Goal: Task Accomplishment & Management: Manage account settings

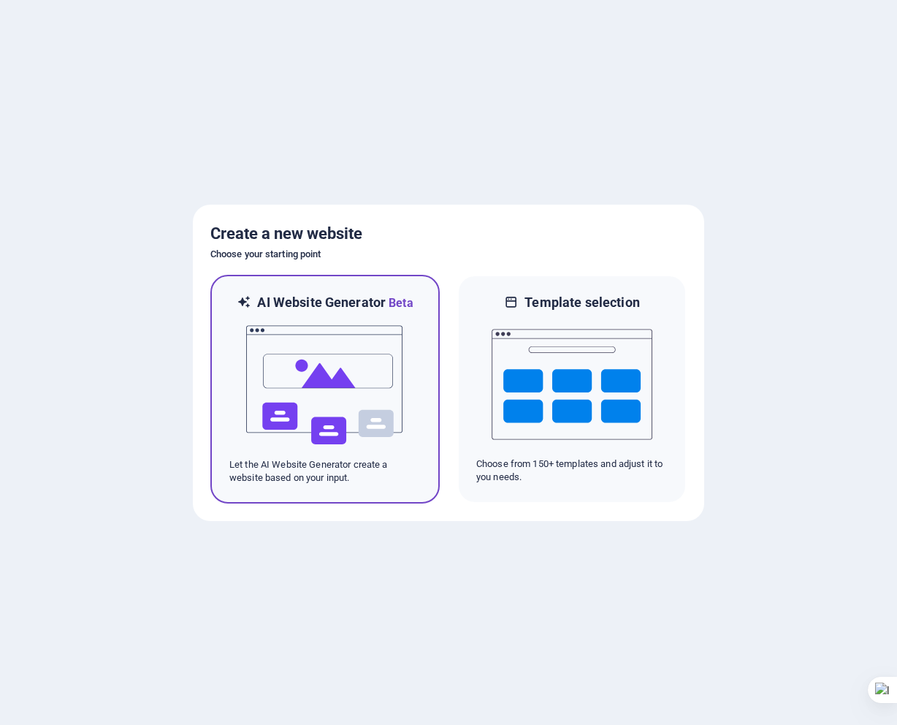
click at [279, 336] on img at bounding box center [325, 385] width 161 height 146
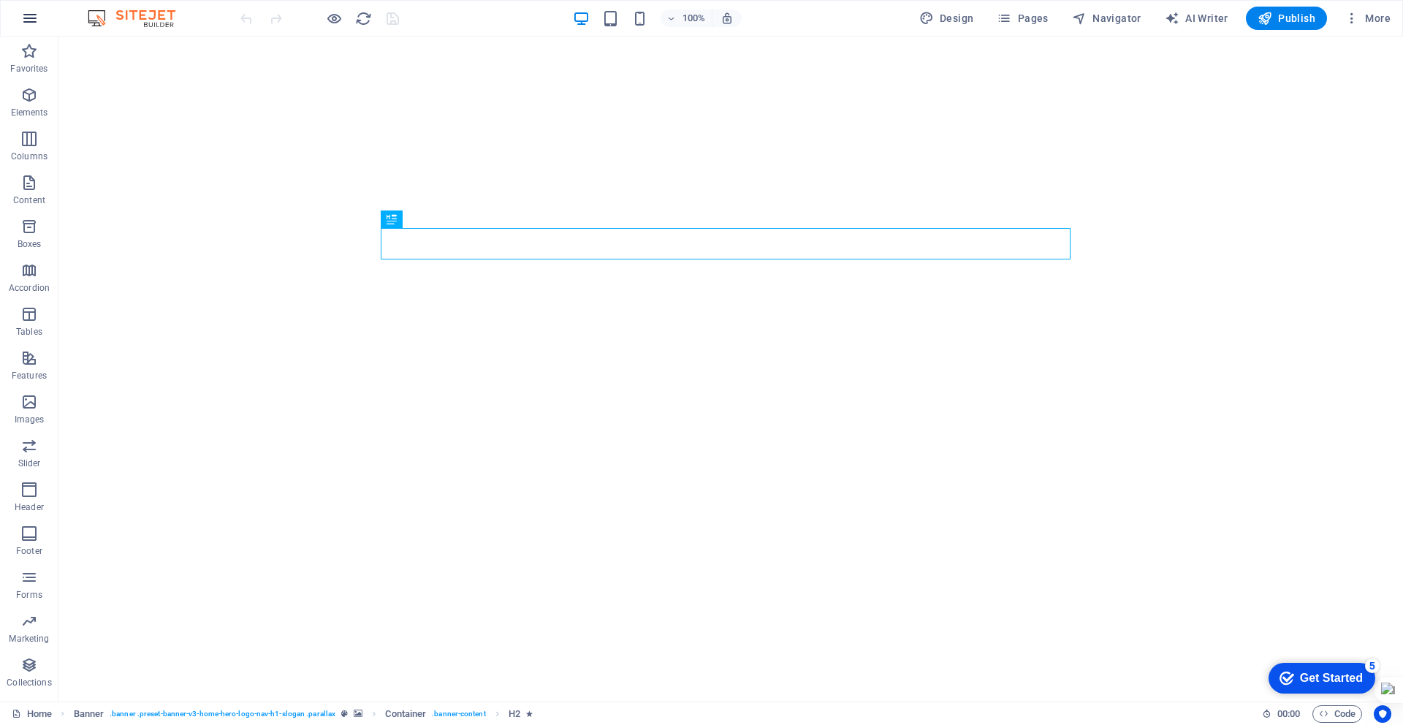
click at [31, 20] on icon "button" at bounding box center [30, 18] width 18 height 18
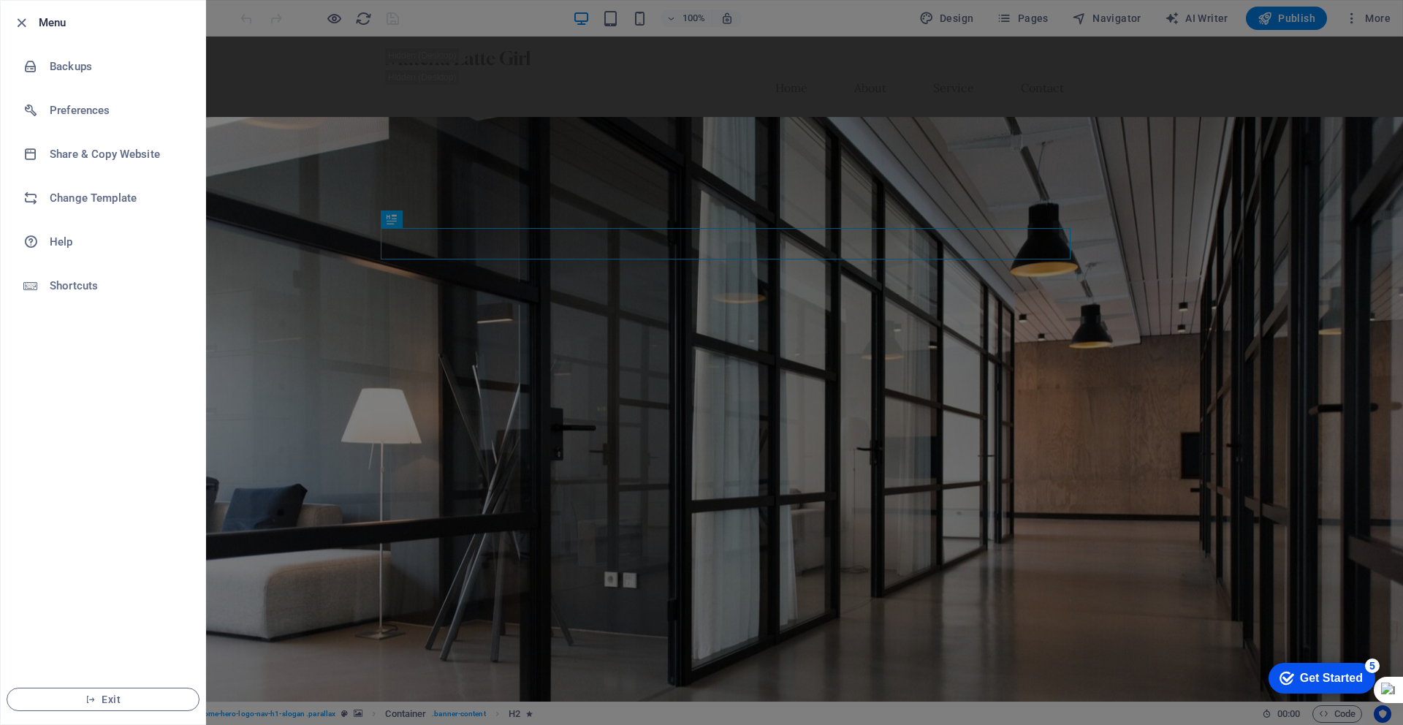
click at [1293, 66] on div at bounding box center [701, 362] width 1403 height 725
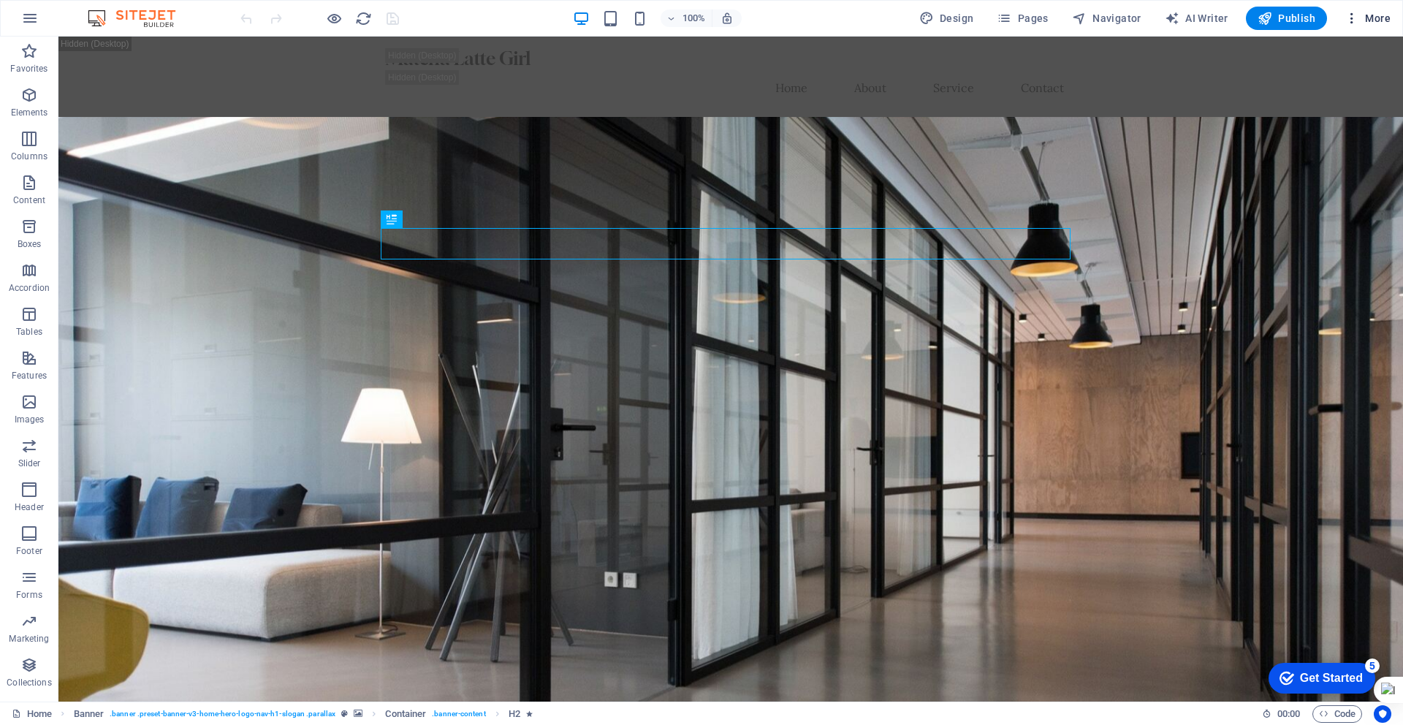
click at [1377, 20] on span "More" at bounding box center [1368, 18] width 46 height 15
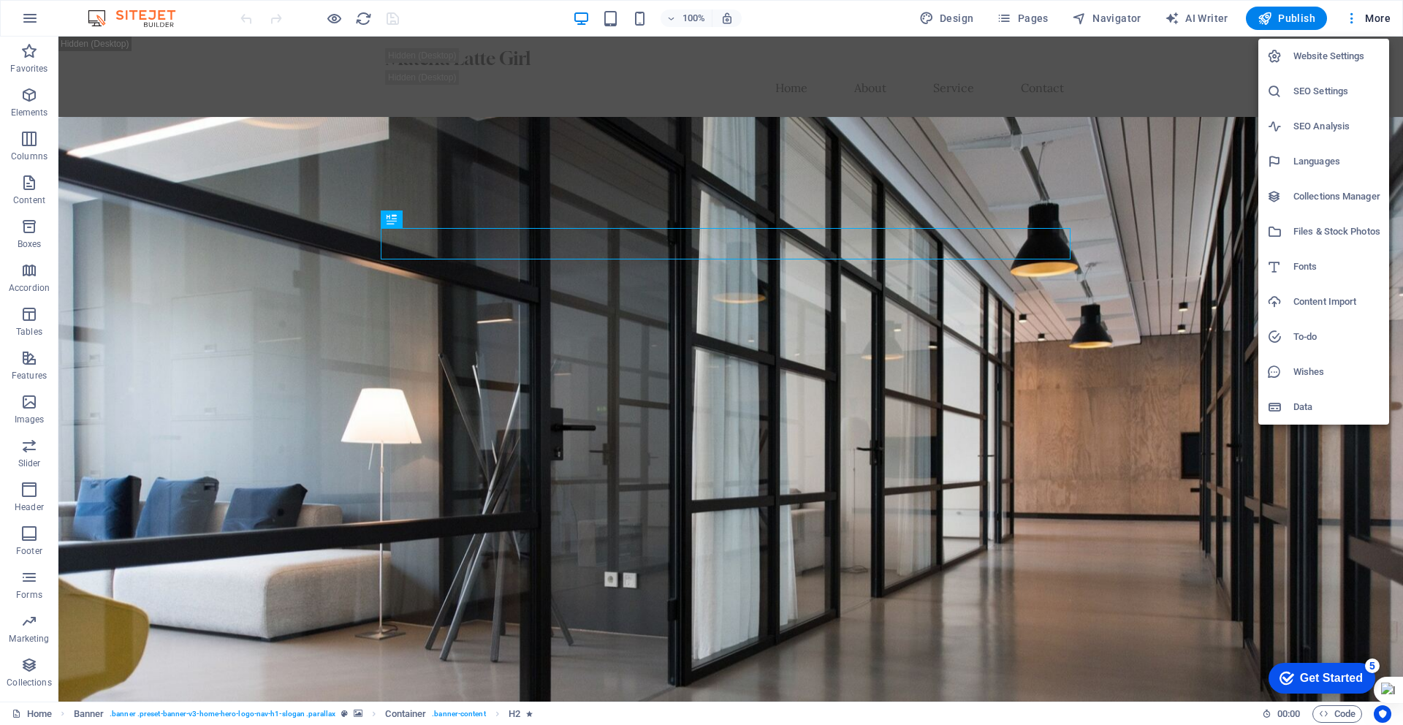
click at [1193, 21] on div at bounding box center [701, 362] width 1403 height 725
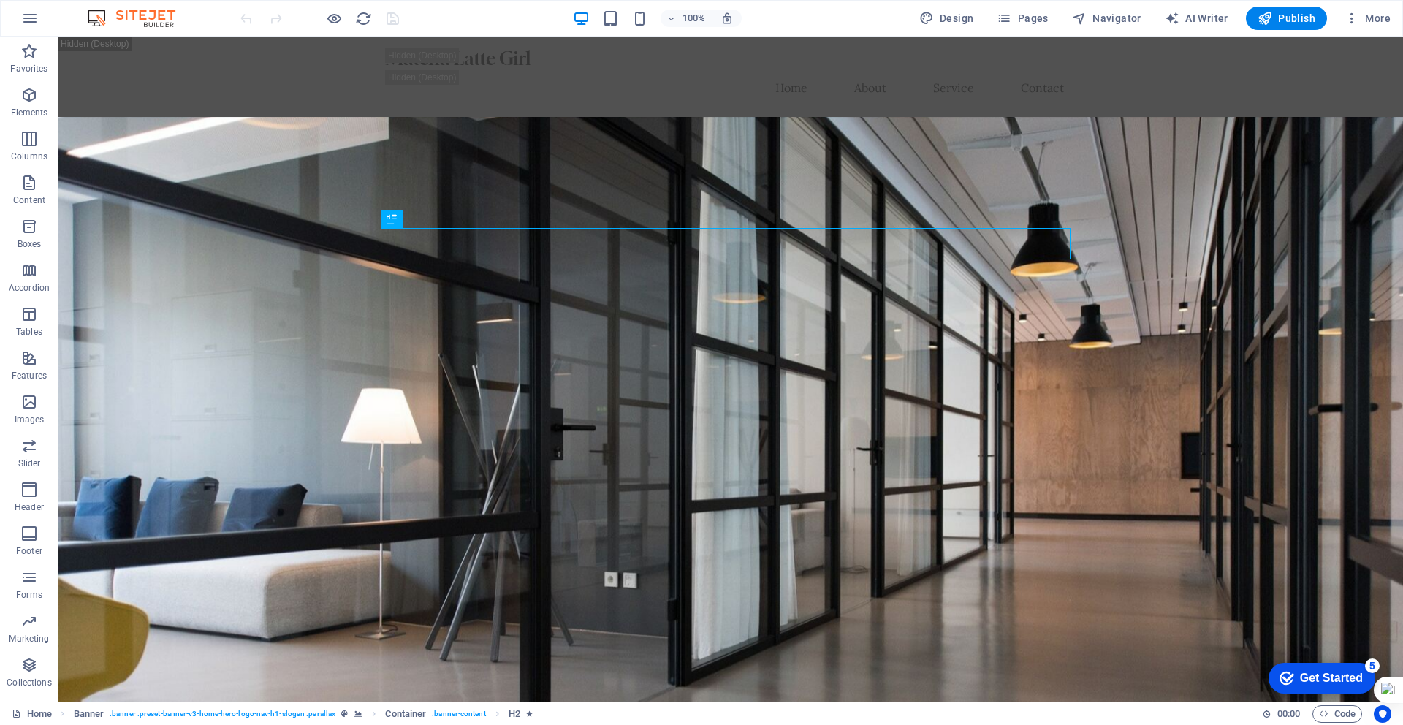
click at [1193, 21] on span "AI Writer" at bounding box center [1197, 18] width 64 height 15
select select "English"
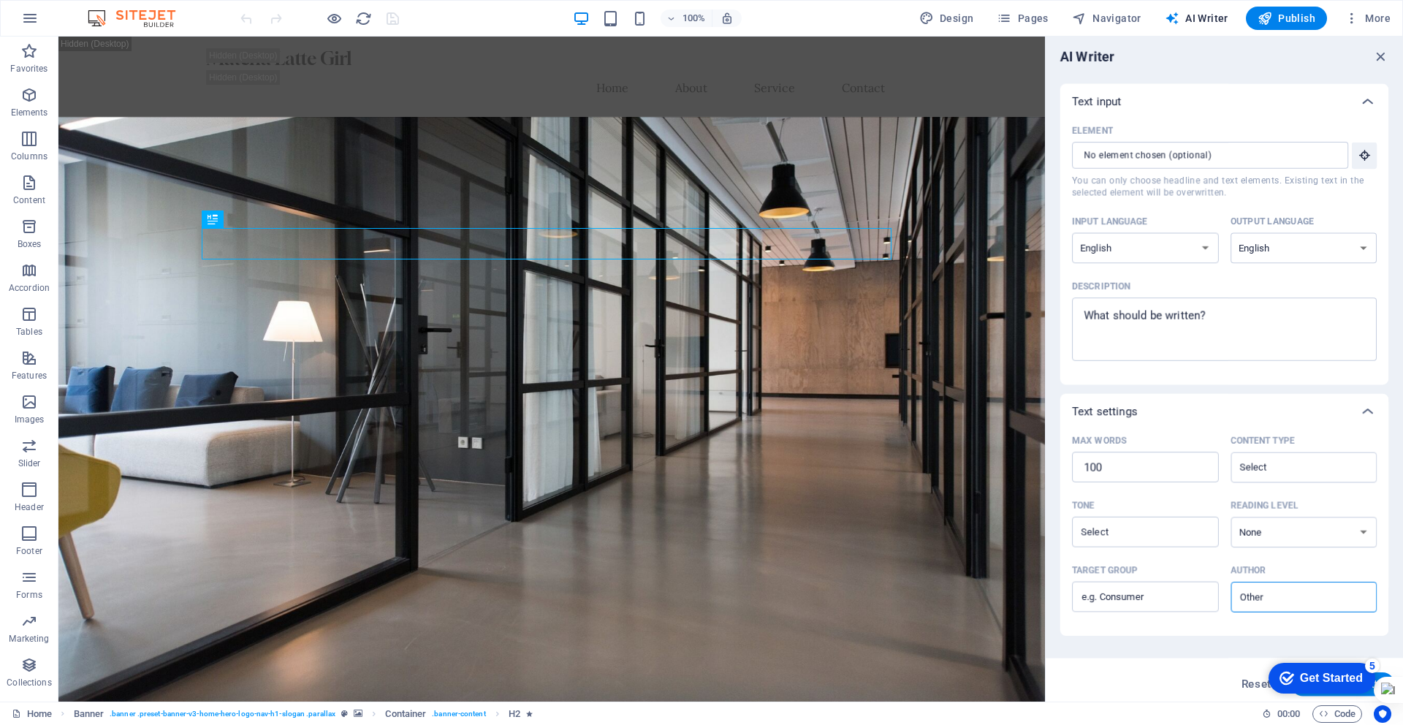
click at [1193, 21] on span "AI Writer" at bounding box center [1197, 18] width 64 height 15
click at [18, 27] on button "button" at bounding box center [29, 18] width 35 height 35
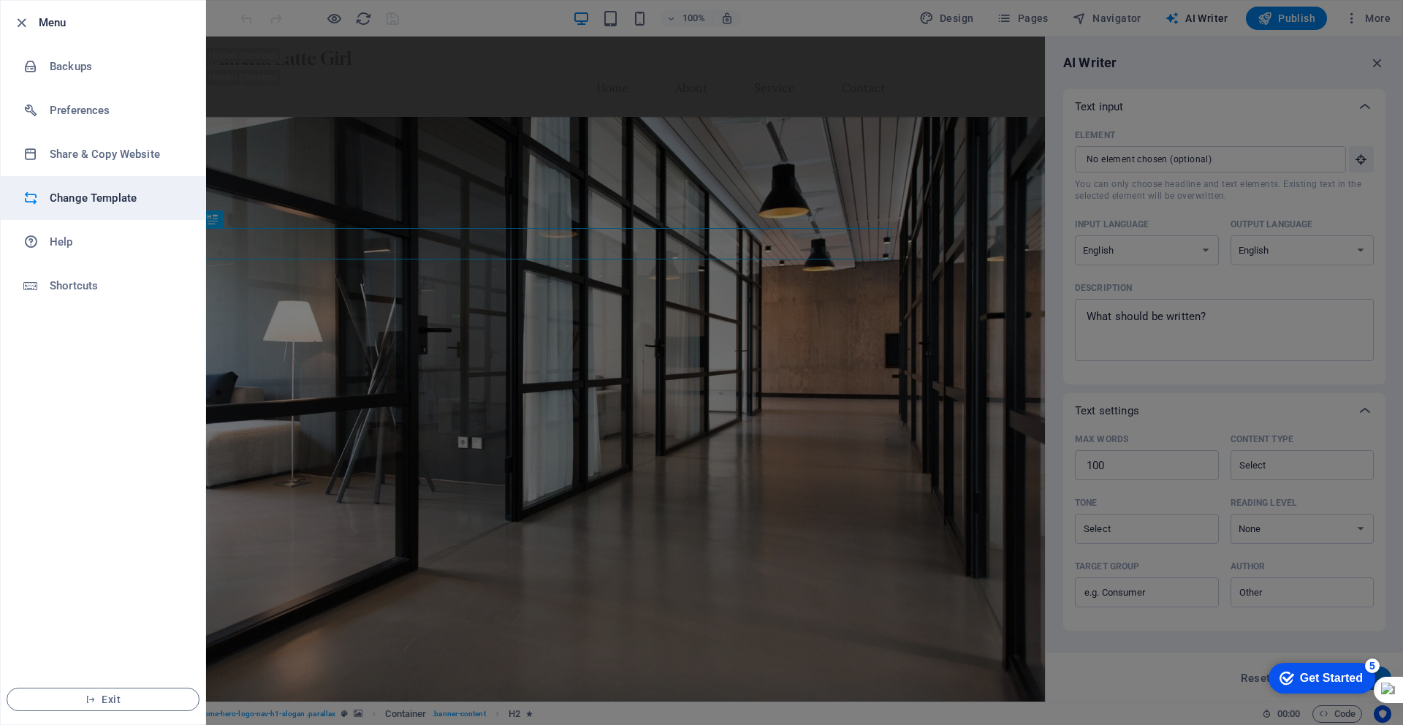
click at [94, 202] on h6 "Change Template" at bounding box center [117, 198] width 135 height 18
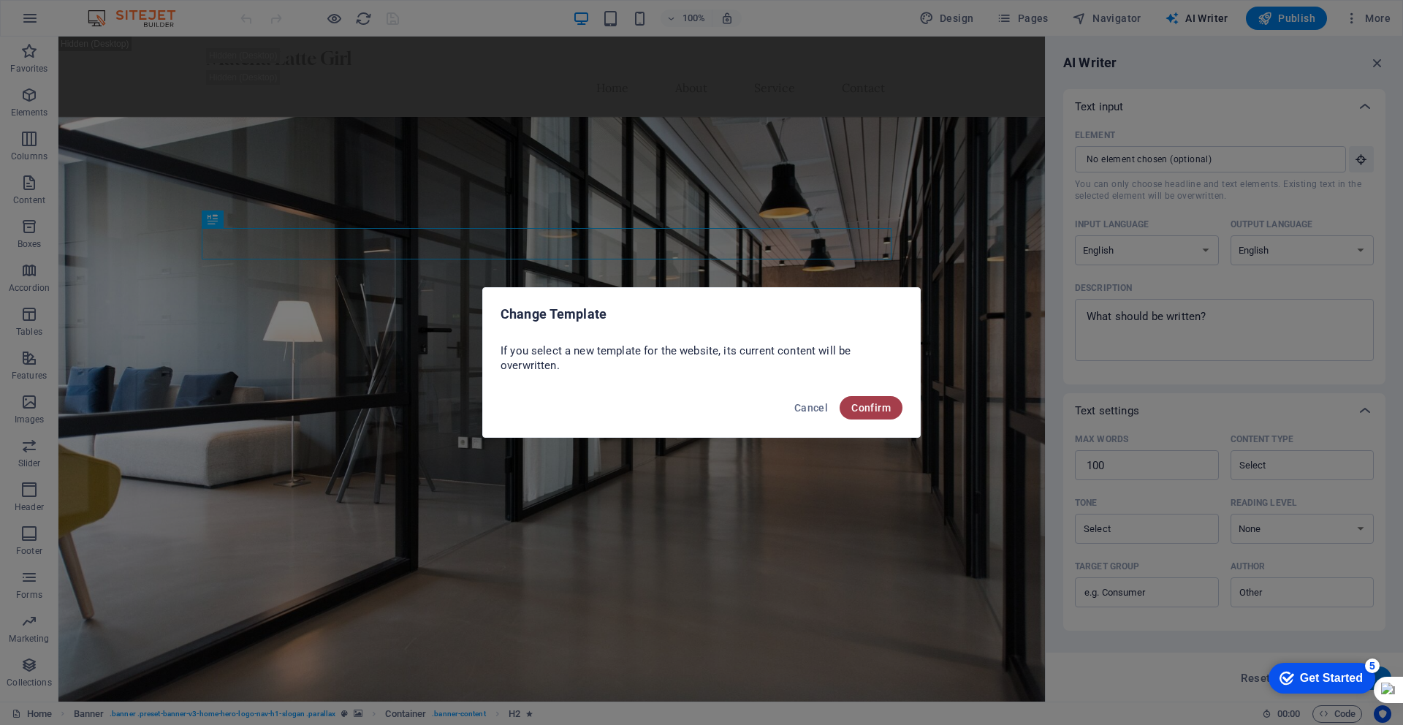
click at [884, 411] on span "Confirm" at bounding box center [870, 408] width 39 height 12
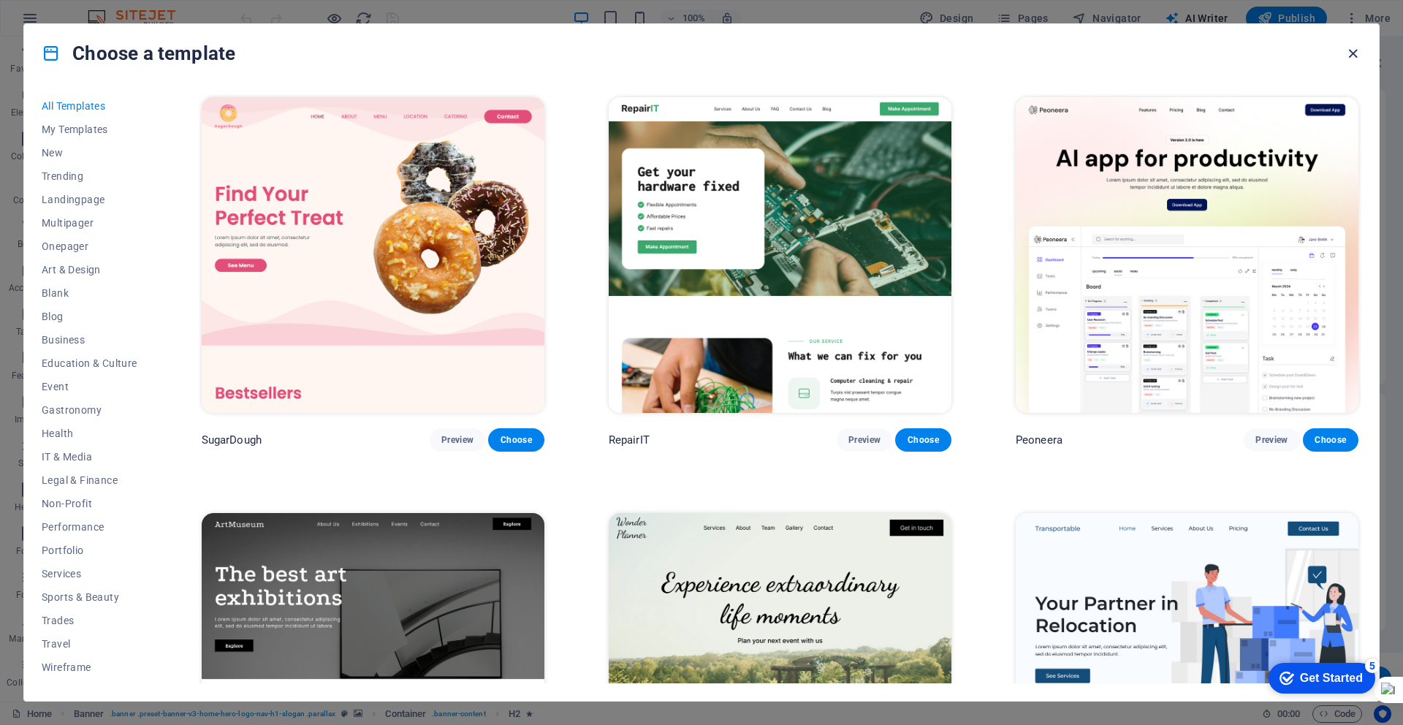
click at [1352, 53] on icon "button" at bounding box center [1353, 53] width 17 height 17
click at [1352, 53] on div "AI Writer Text input Element ​ You can only choose headline and text elements. …" at bounding box center [1224, 369] width 357 height 665
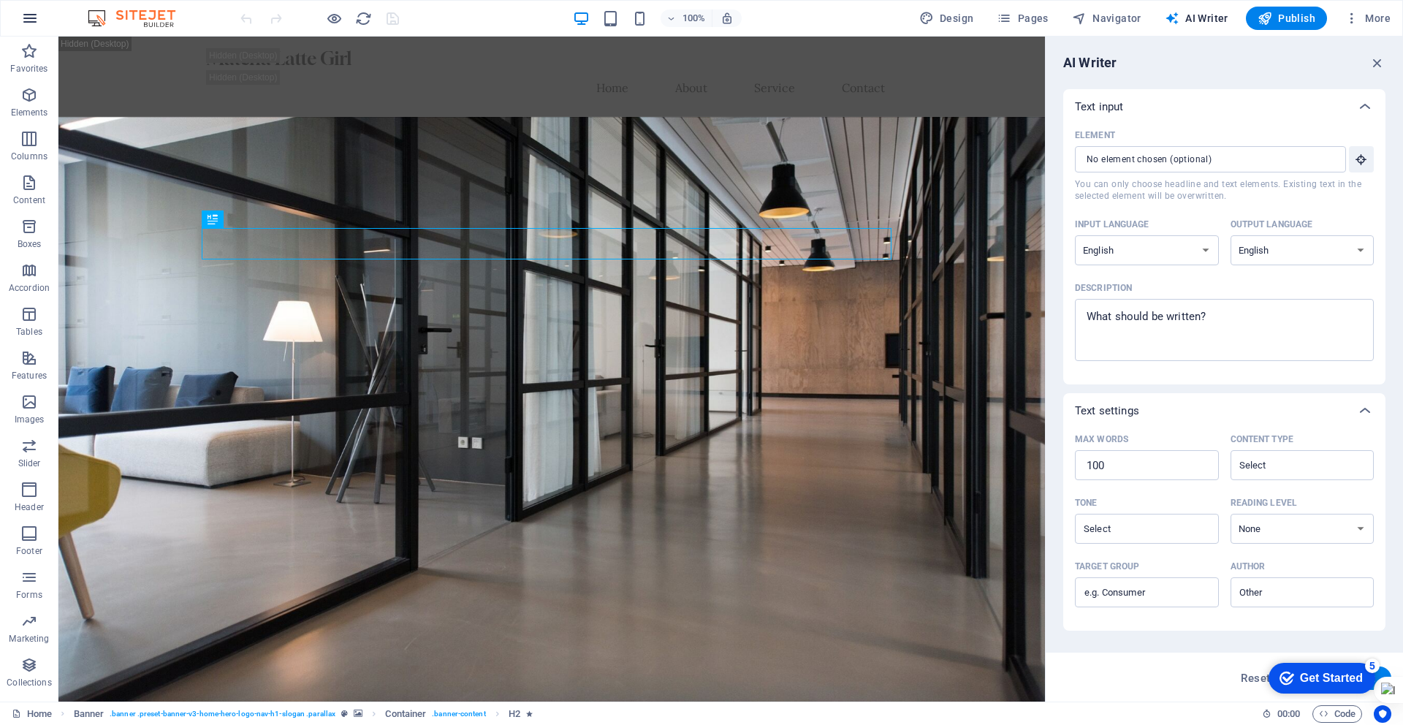
click at [28, 16] on icon "button" at bounding box center [30, 18] width 18 height 18
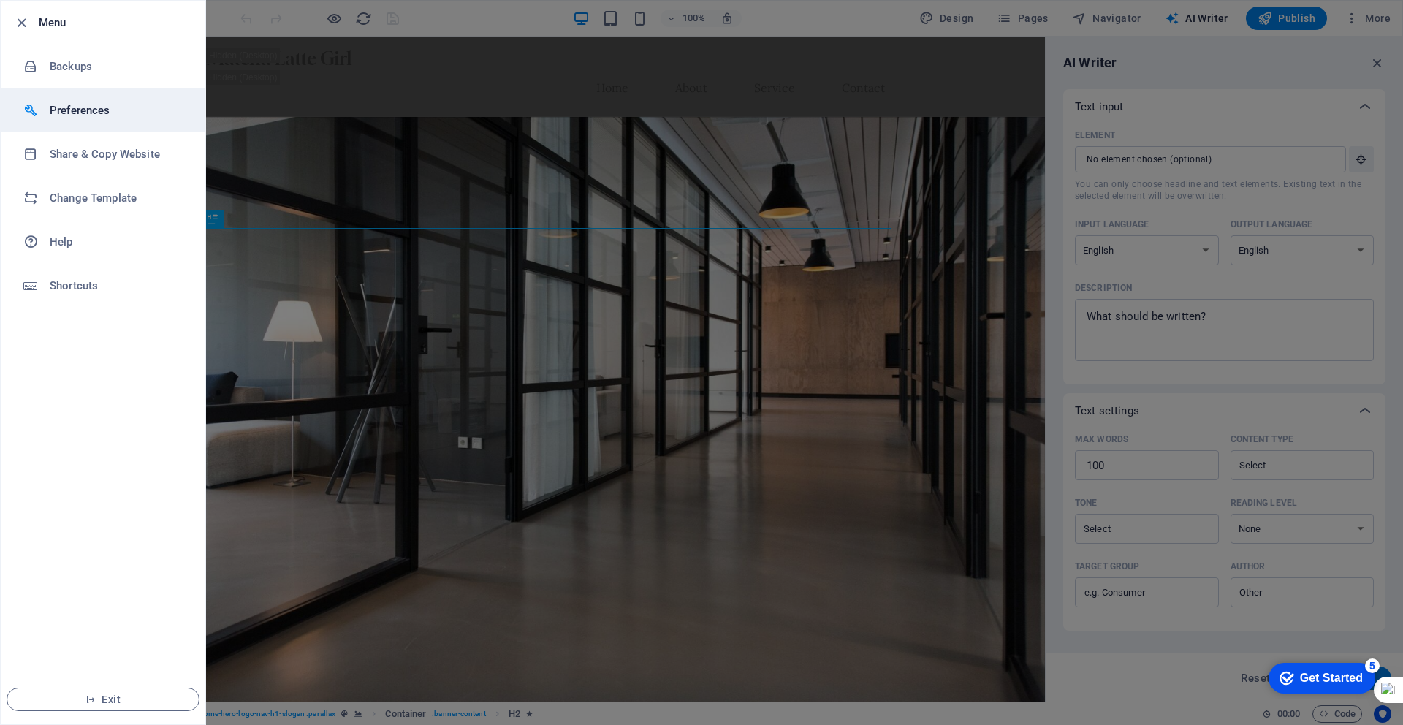
click at [96, 121] on li "Preferences" at bounding box center [103, 110] width 205 height 44
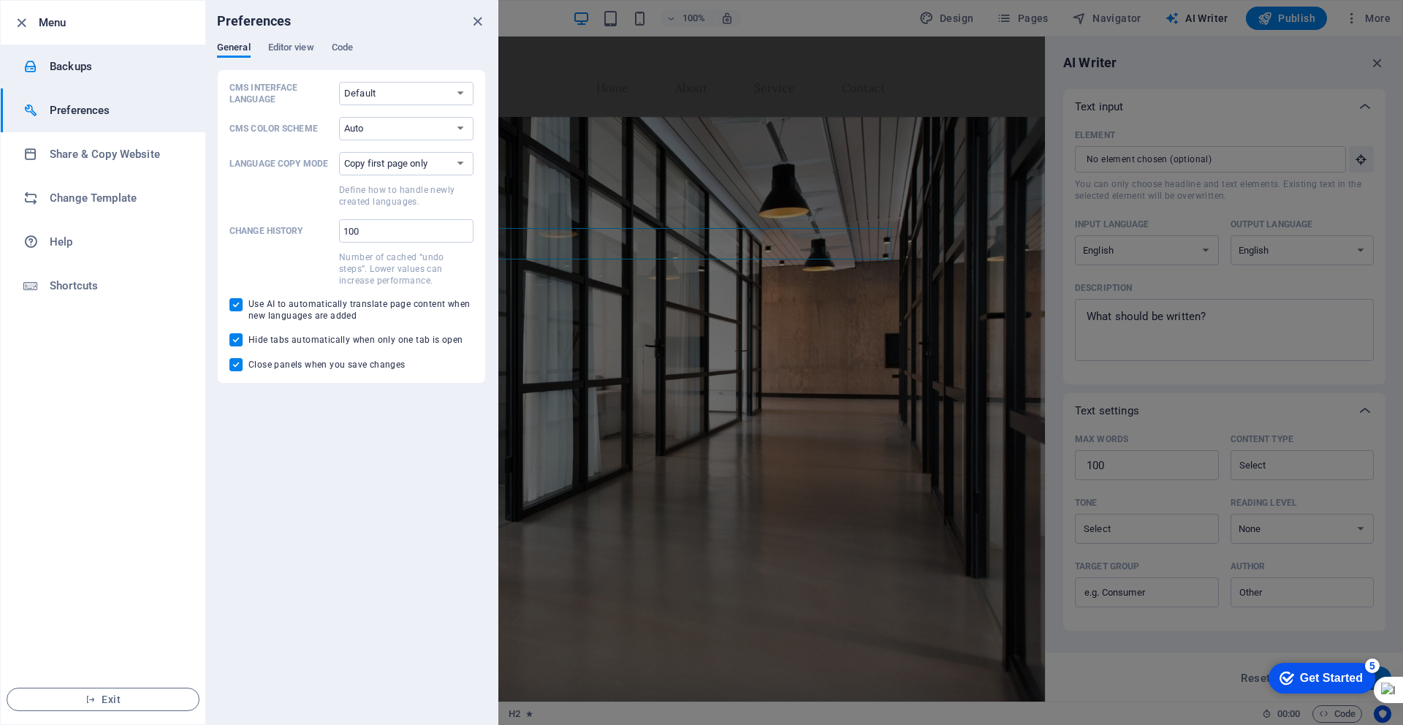
click at [75, 67] on h6 "Backups" at bounding box center [117, 67] width 135 height 18
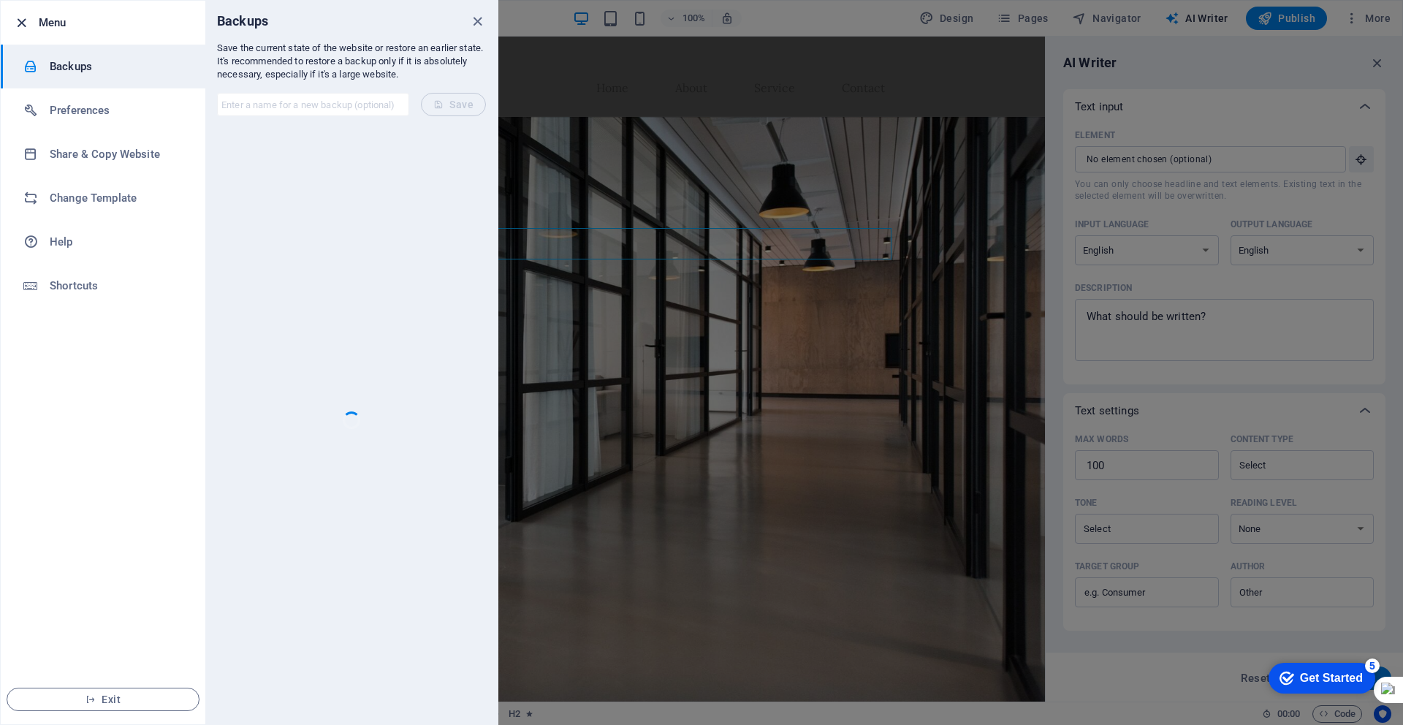
click at [26, 29] on icon "button" at bounding box center [21, 23] width 17 height 17
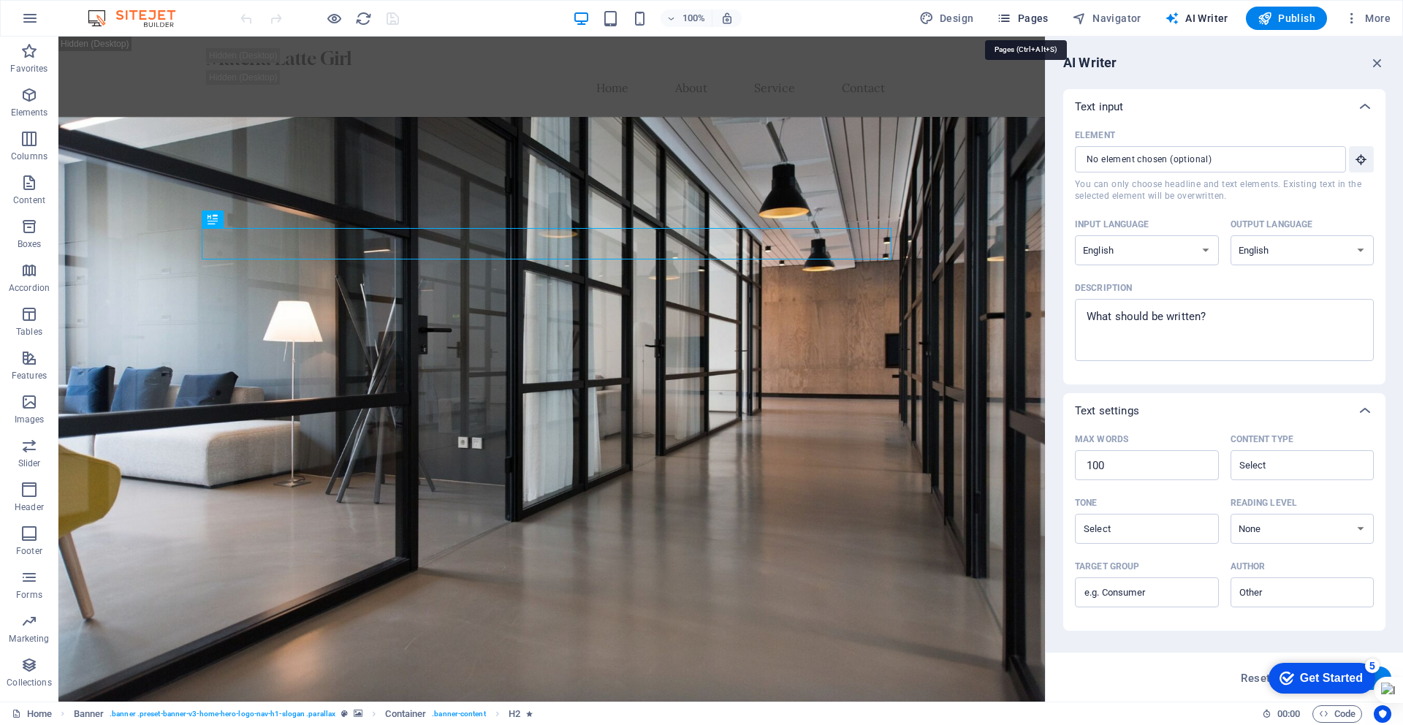
click at [1030, 22] on span "Pages" at bounding box center [1022, 18] width 51 height 15
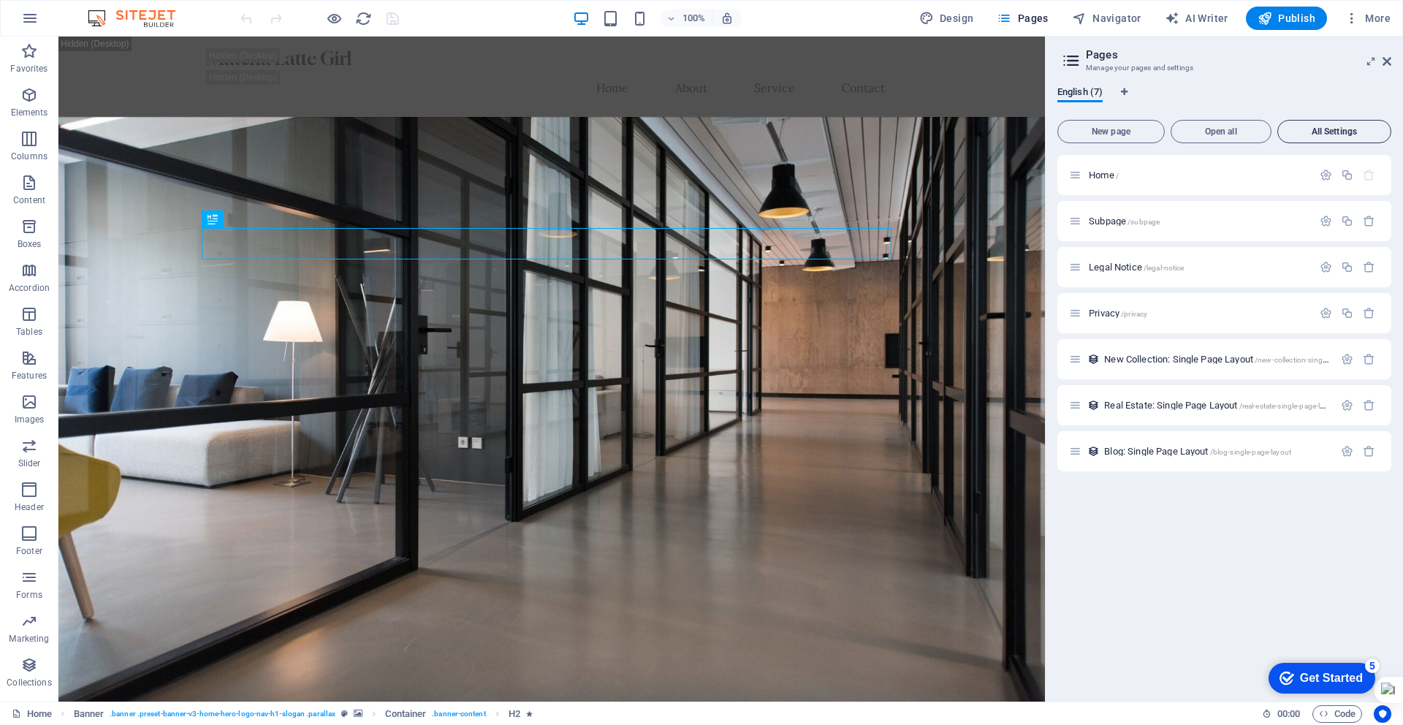
click at [1336, 121] on button "All Settings" at bounding box center [1334, 131] width 114 height 23
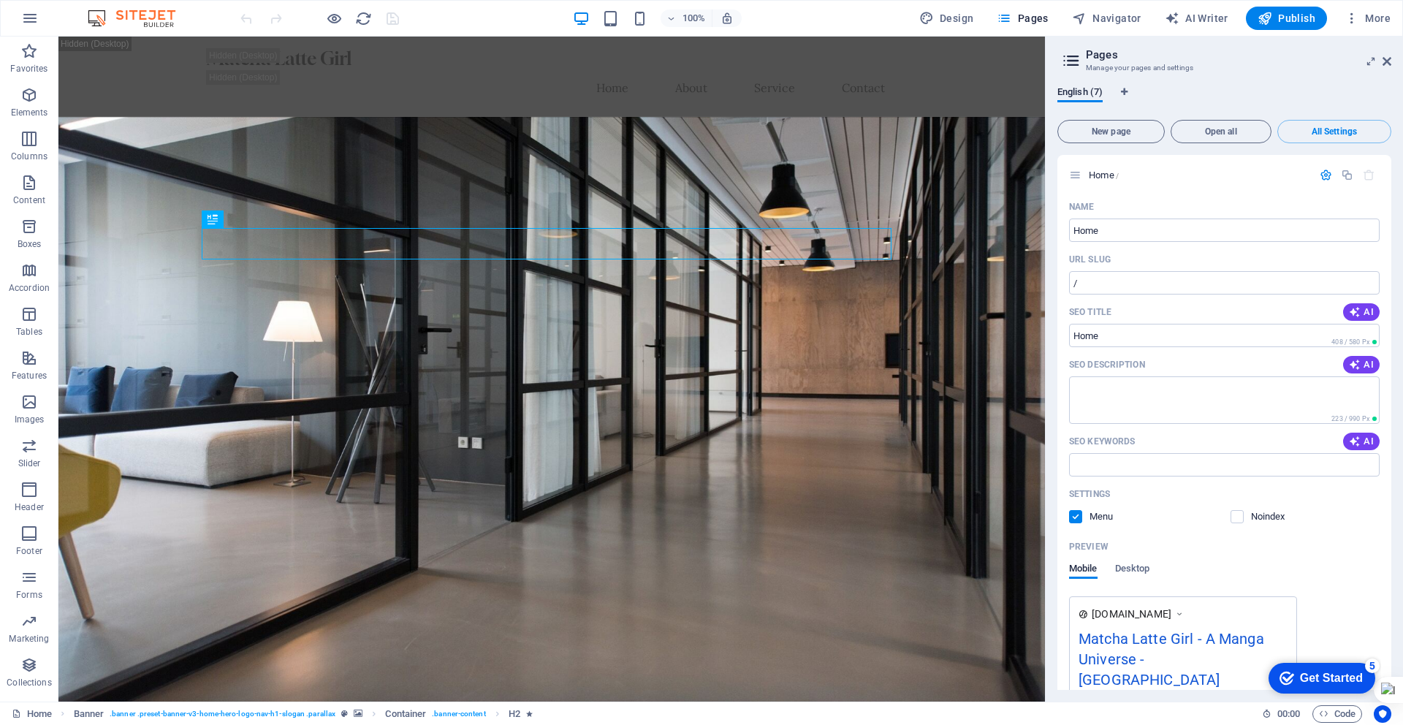
scroll to position [2346, 0]
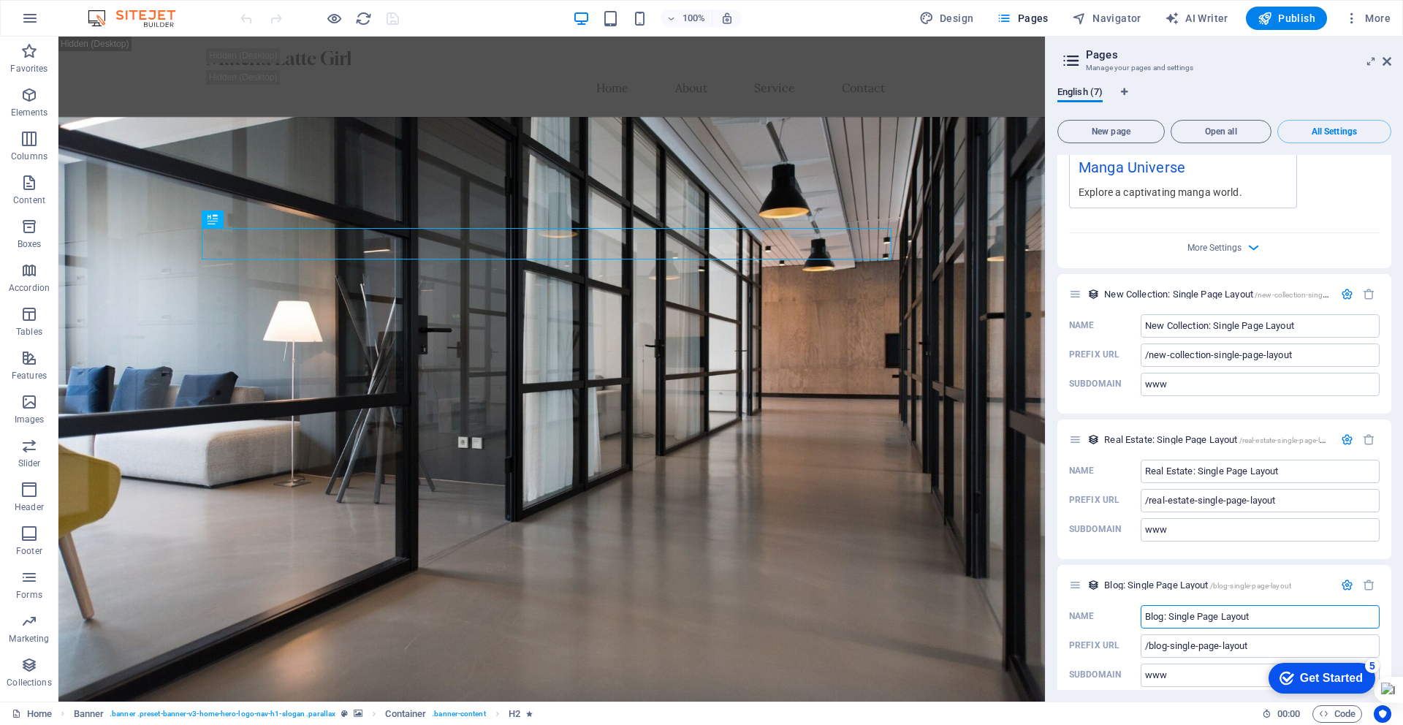
click at [1375, 35] on div "100% Design Pages Navigator AI Writer Publish More" at bounding box center [702, 18] width 1402 height 35
click at [1375, 18] on span "More" at bounding box center [1368, 18] width 46 height 15
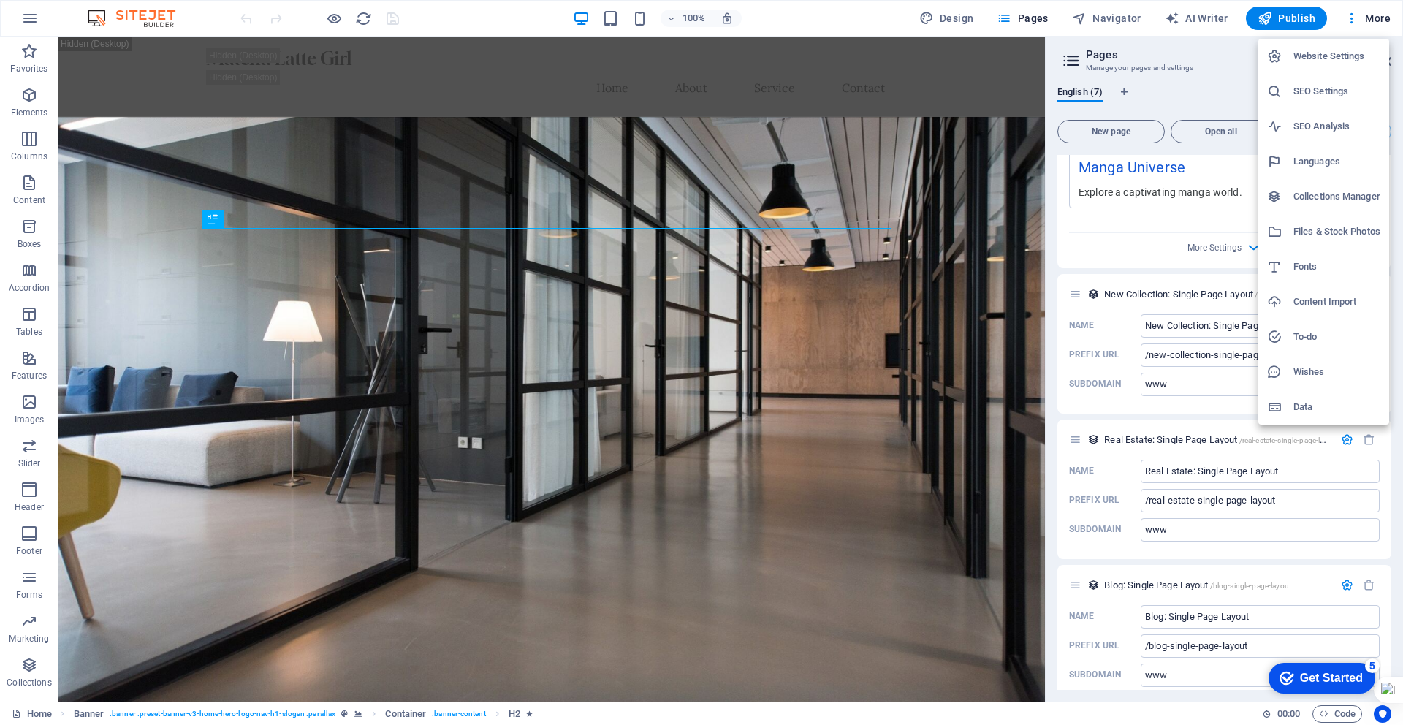
click at [1331, 63] on h6 "Website Settings" at bounding box center [1336, 56] width 87 height 18
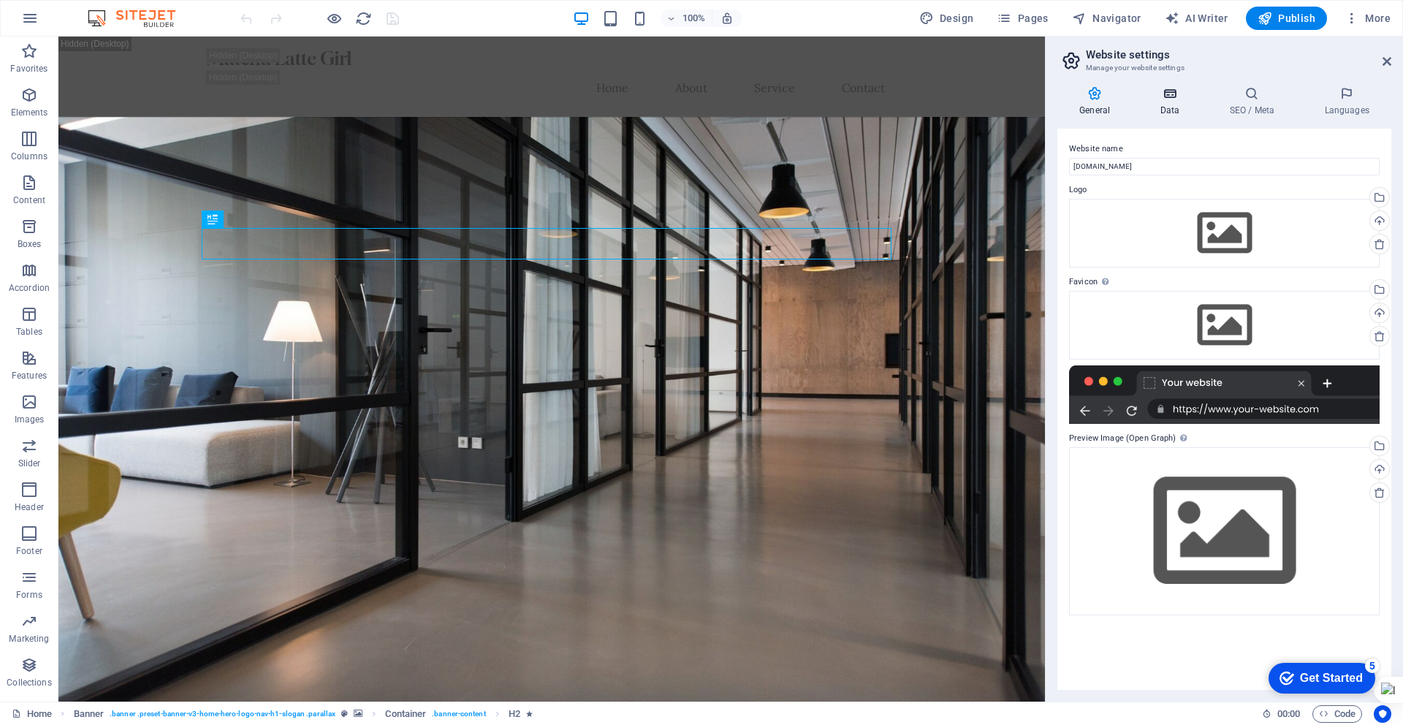
click at [1176, 99] on icon at bounding box center [1170, 93] width 64 height 15
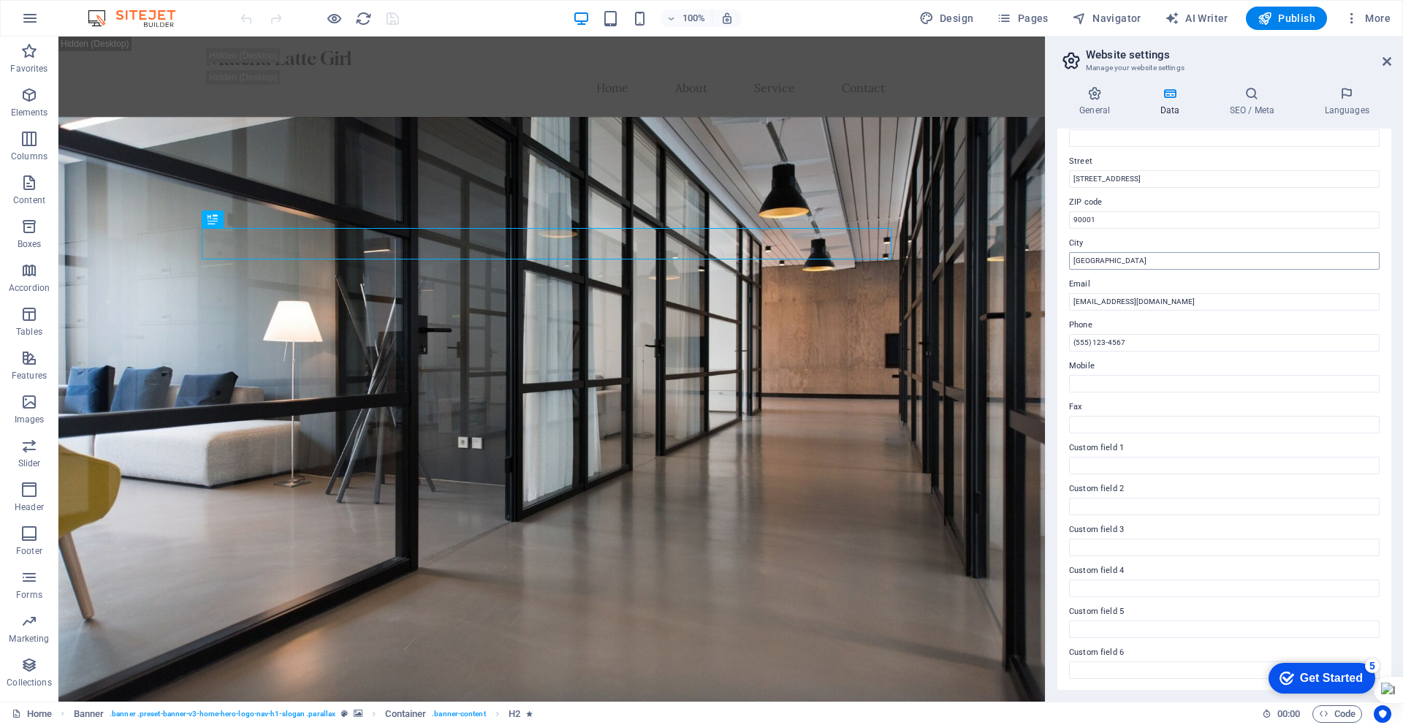
scroll to position [0, 0]
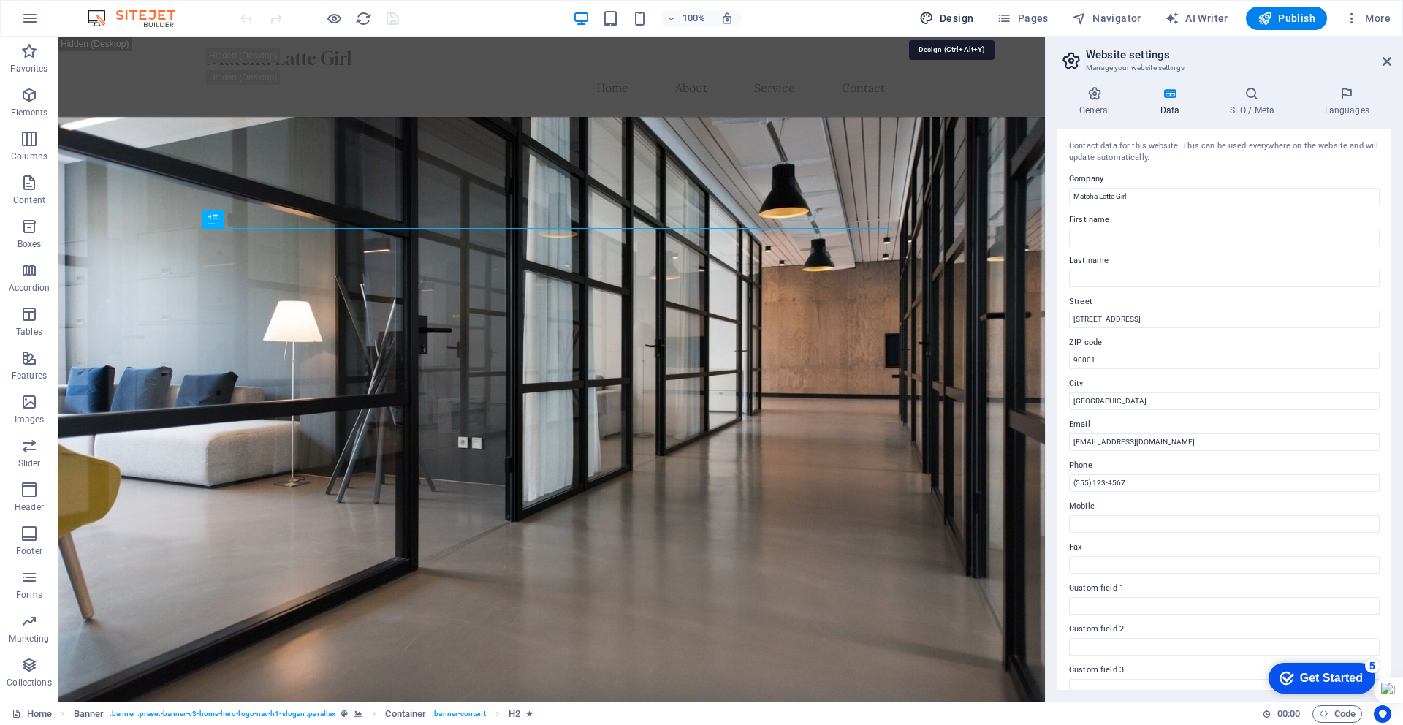
click at [967, 18] on span "Design" at bounding box center [946, 18] width 55 height 15
select select "px"
select select "200"
select select "px"
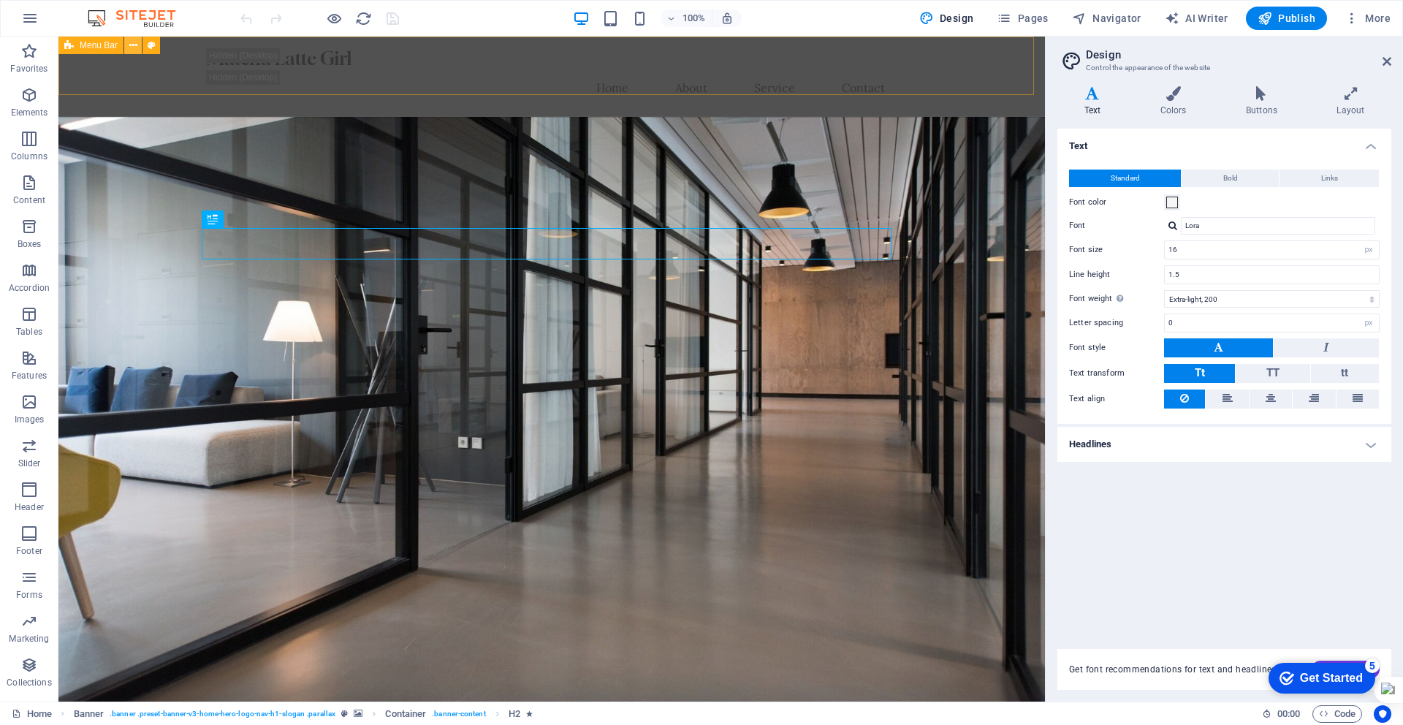
click at [131, 42] on icon at bounding box center [133, 45] width 8 height 15
